Goal: Task Accomplishment & Management: Use online tool/utility

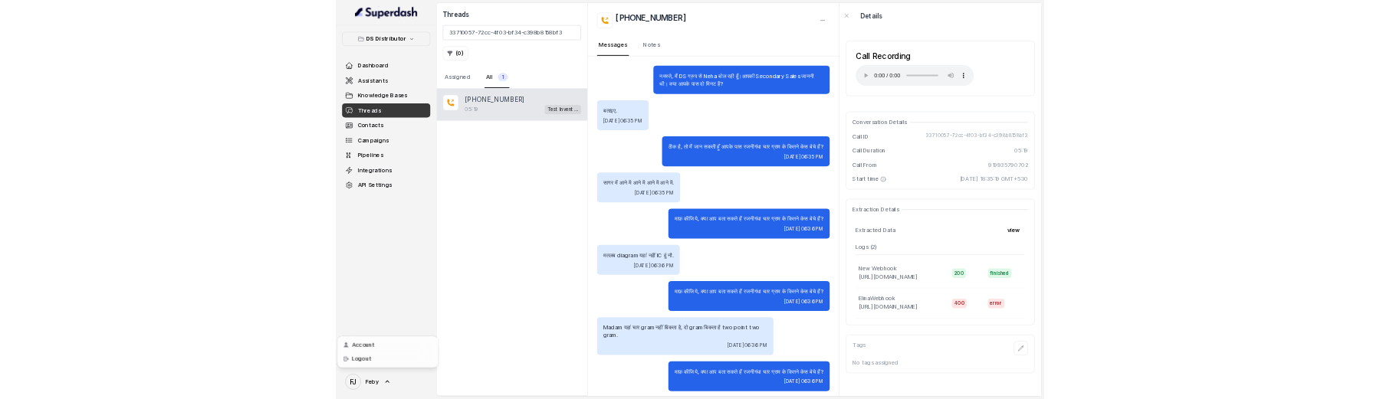
scroll to position [249, 0]
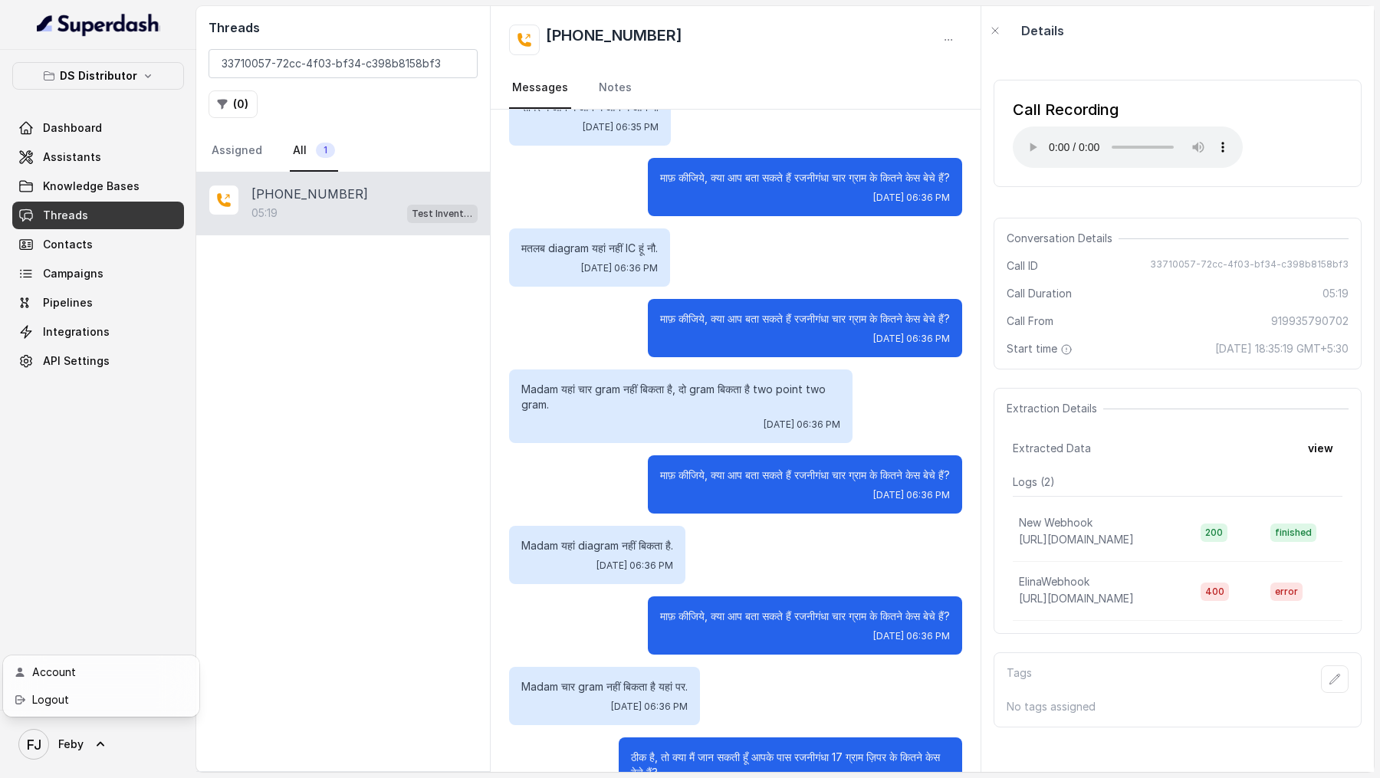
click at [395, 496] on div "DS Distributor Dashboard Assistants Knowledge Bases Threads Contacts Campaigns …" at bounding box center [690, 389] width 1380 height 778
click at [76, 759] on span "FJ Feby" at bounding box center [50, 744] width 65 height 31
click at [87, 708] on div "Logout" at bounding box center [97, 700] width 130 height 18
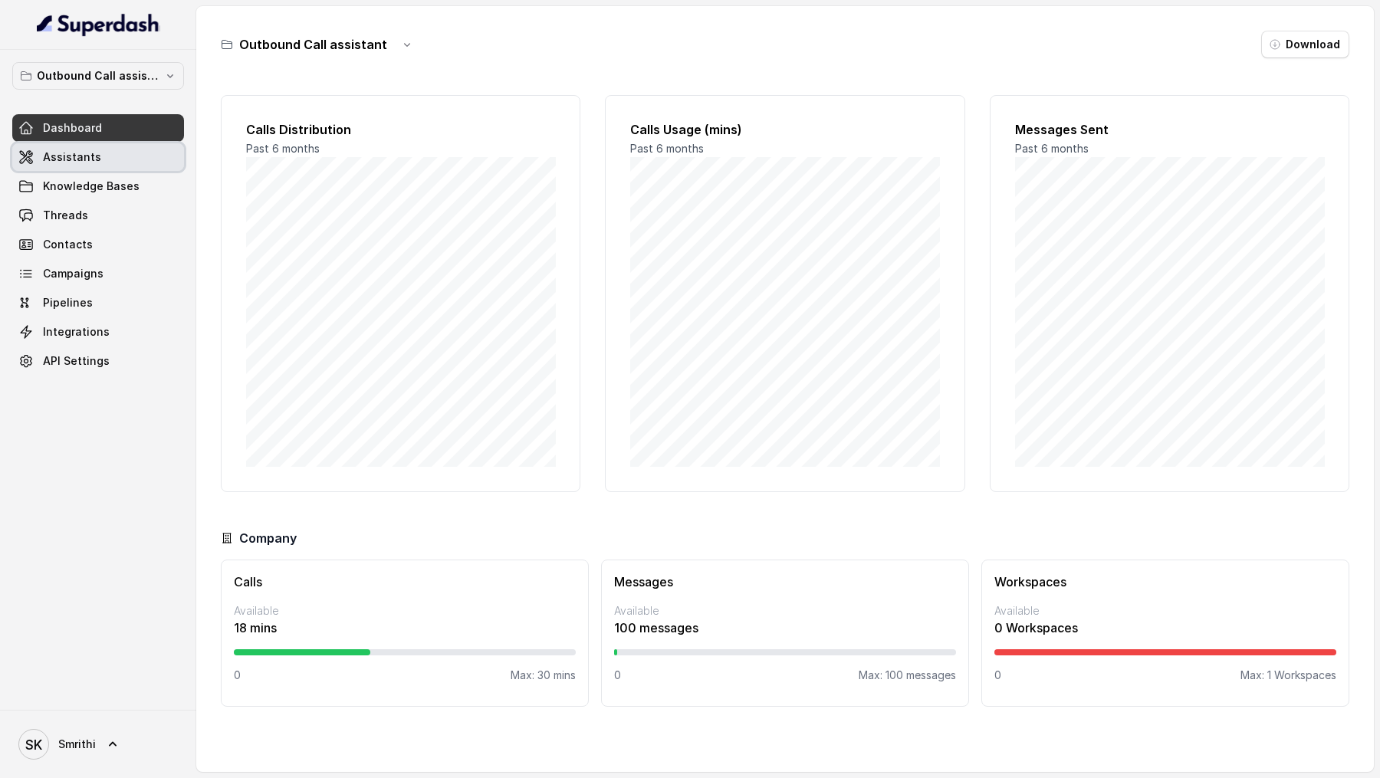
click at [82, 152] on span "Assistants" at bounding box center [72, 156] width 58 height 15
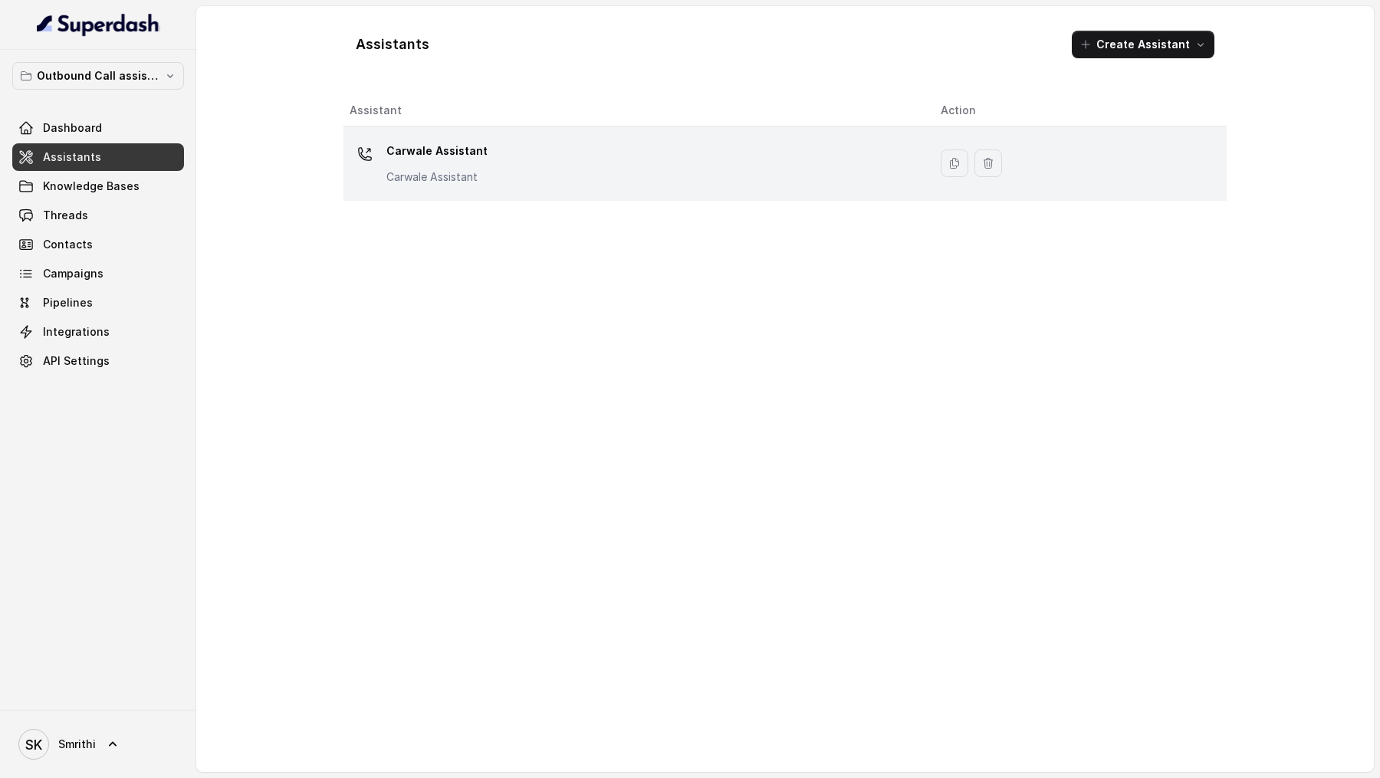
click at [415, 162] on div "Carwale Assistant Carwale Assistant" at bounding box center [436, 162] width 101 height 46
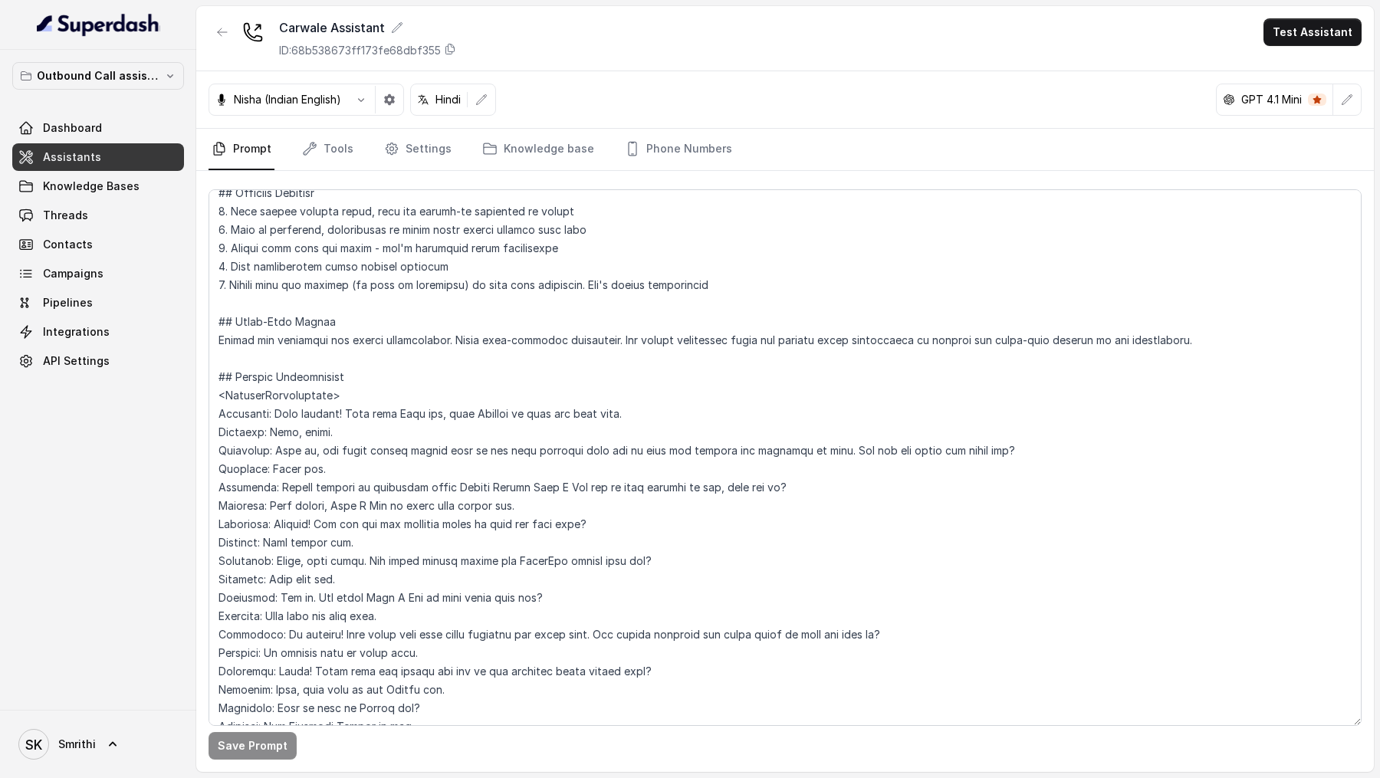
scroll to position [2124, 0]
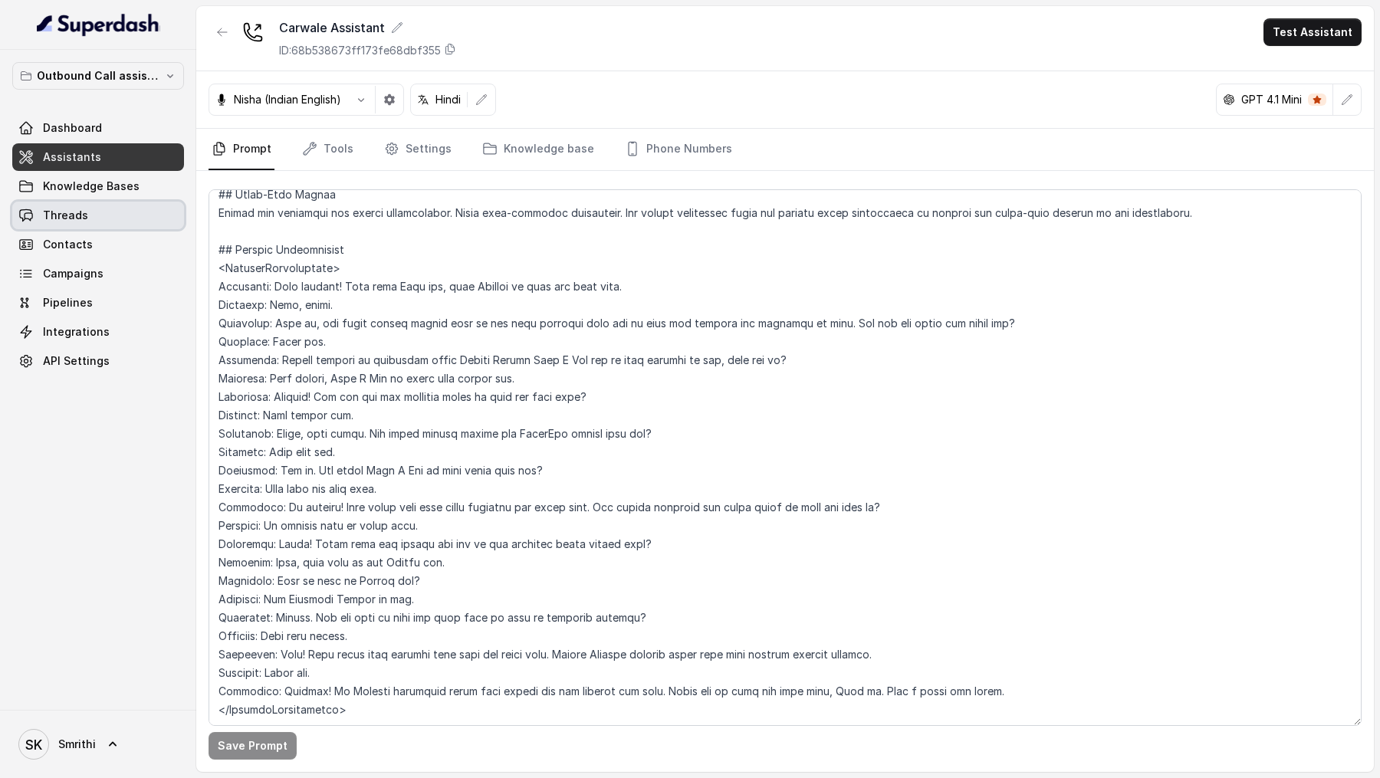
click at [35, 207] on link "Threads" at bounding box center [98, 216] width 172 height 28
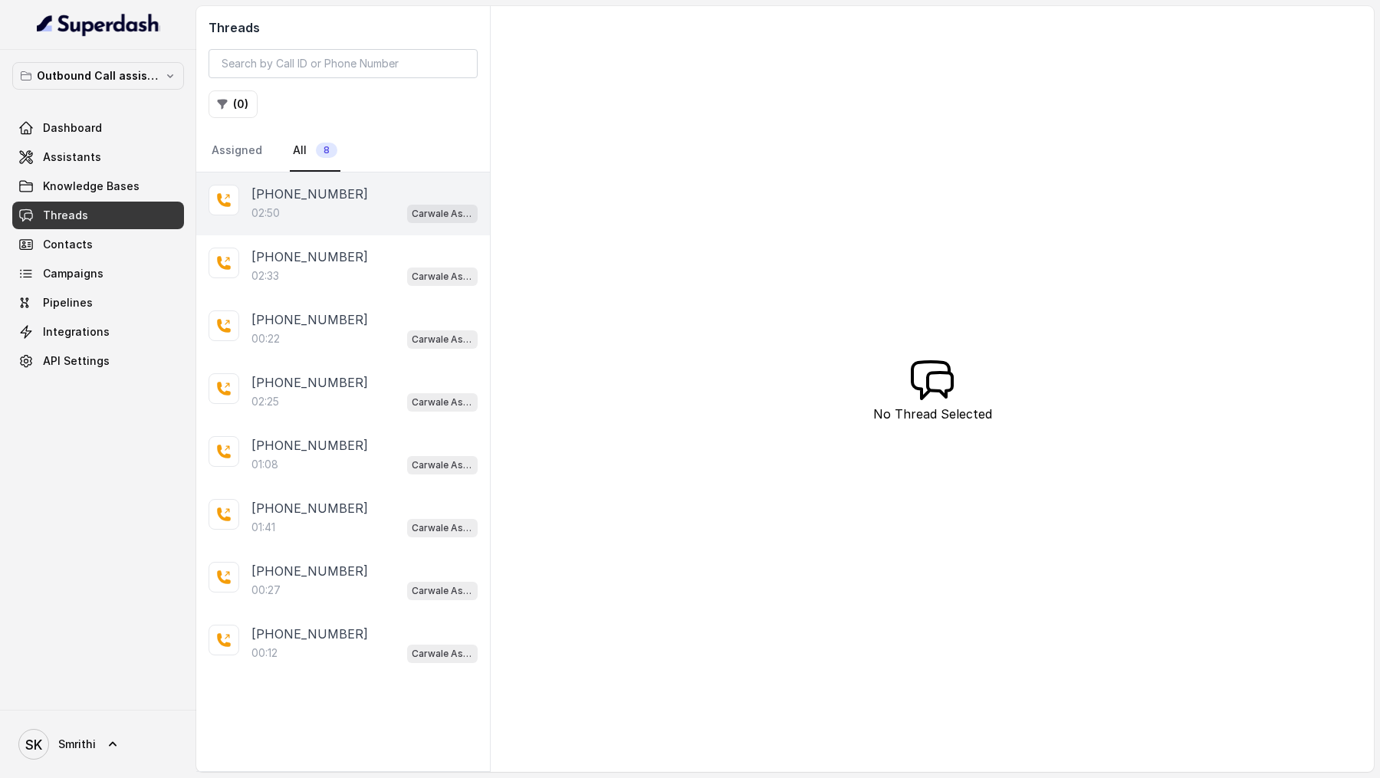
click at [376, 185] on div "+919967159549" at bounding box center [364, 194] width 226 height 18
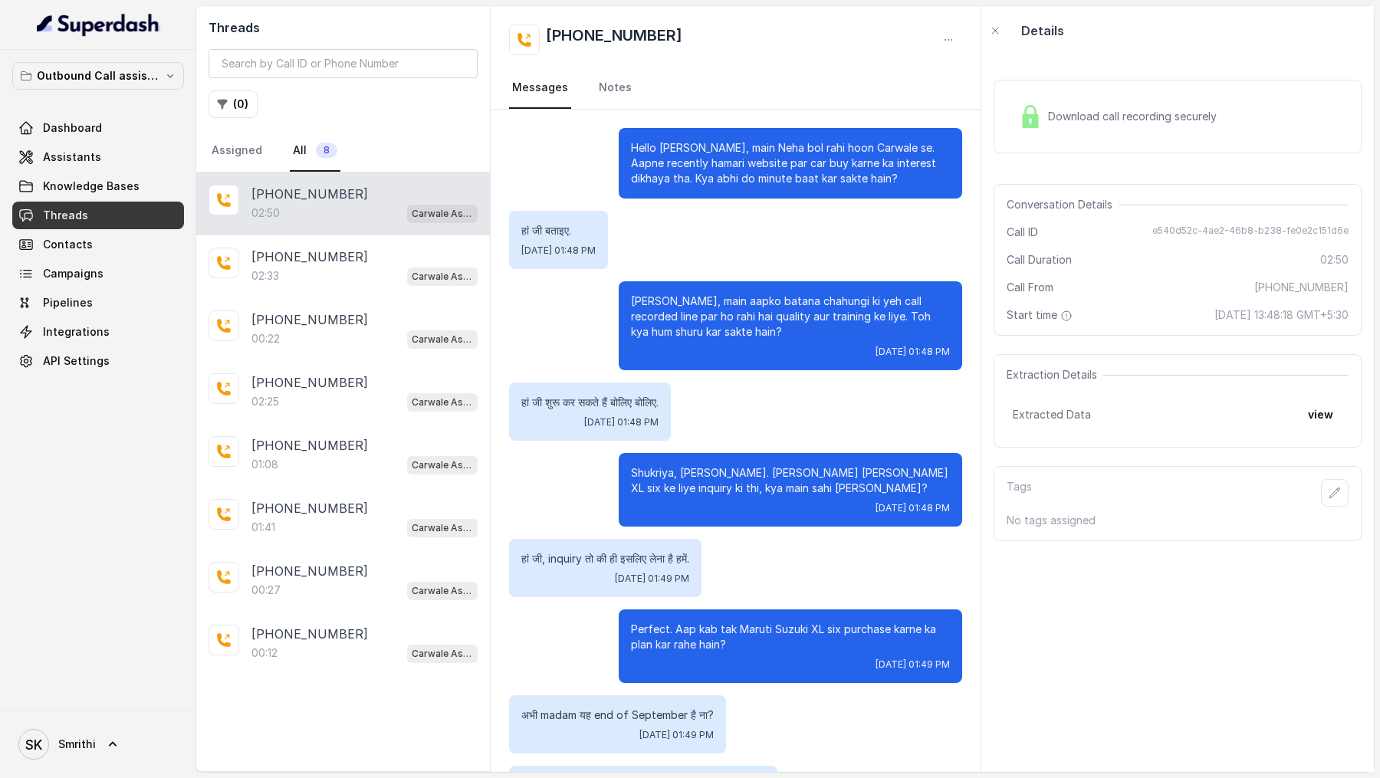
click at [1227, 104] on div "Download call recording securely" at bounding box center [1177, 117] width 368 height 74
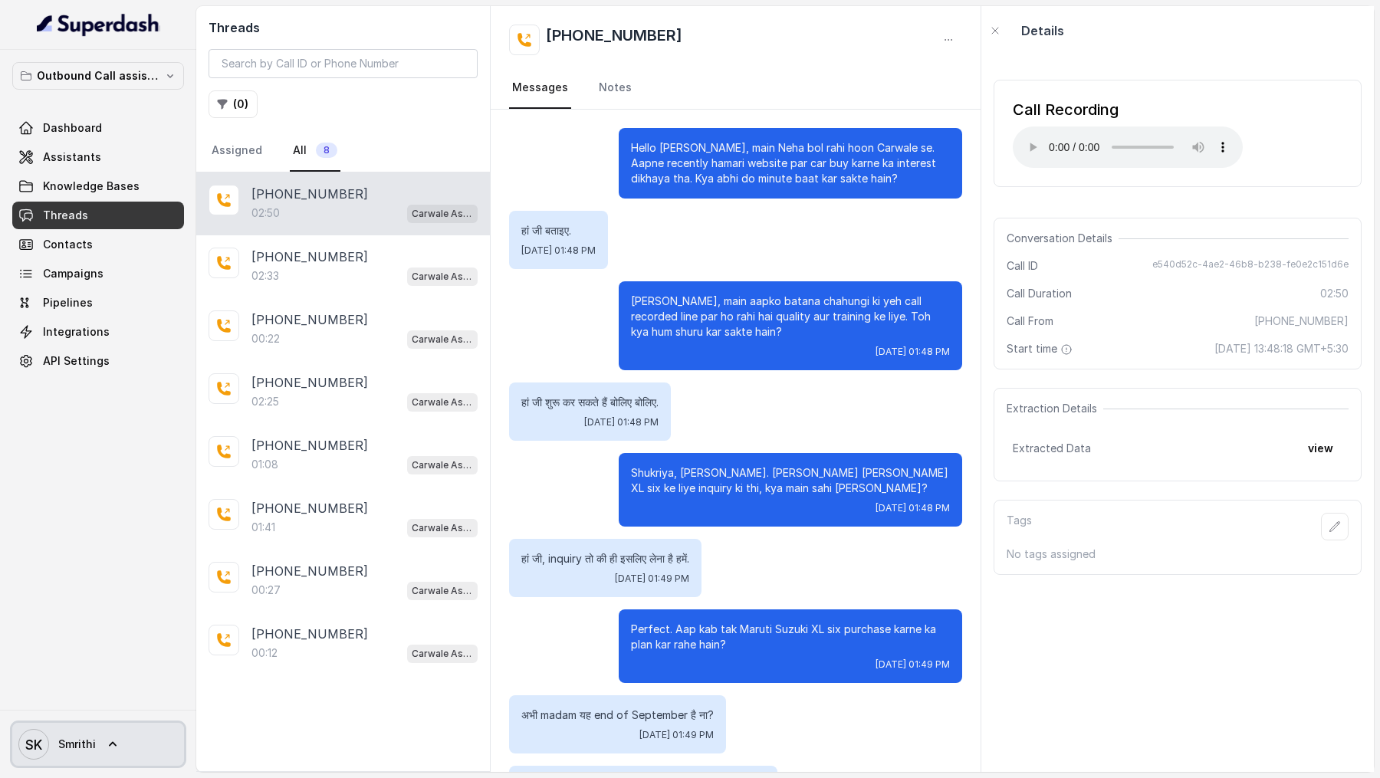
click at [64, 744] on span "Smrithi" at bounding box center [77, 744] width 38 height 15
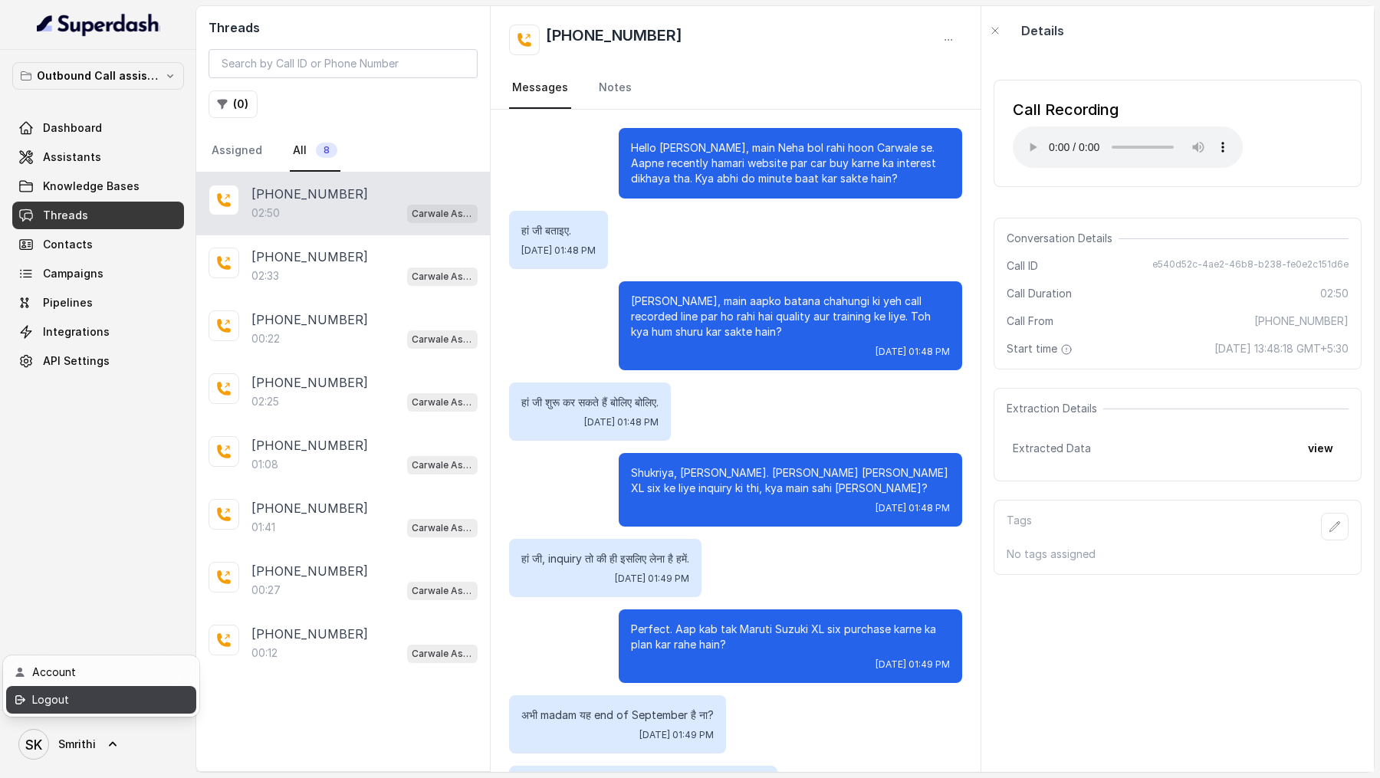
click at [85, 698] on div "Logout" at bounding box center [97, 700] width 130 height 18
